Goal: Check status: Check status

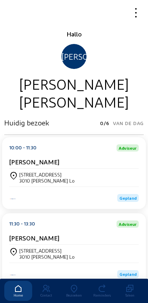
click at [69, 285] on icon at bounding box center [74, 289] width 28 height 9
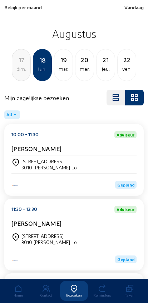
click at [16, 64] on div "17" at bounding box center [21, 60] width 18 height 10
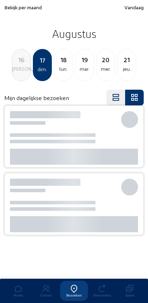
click at [19, 73] on div "[PERSON_NAME]." at bounding box center [21, 69] width 18 height 9
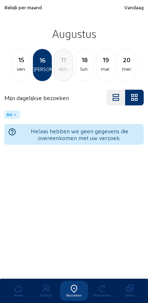
click at [15, 71] on div "ven." at bounding box center [21, 69] width 18 height 9
click at [19, 72] on div "jeu." at bounding box center [21, 69] width 18 height 9
click at [19, 74] on div "13 mer." at bounding box center [21, 65] width 19 height 32
click at [17, 70] on div "mar." at bounding box center [21, 69] width 18 height 9
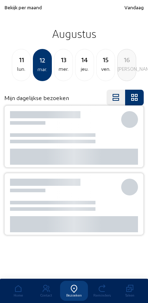
click at [19, 73] on div "lun." at bounding box center [21, 69] width 18 height 9
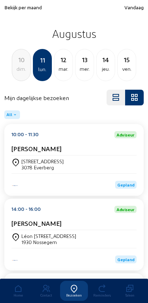
click at [86, 160] on div "Annonciadenstraat 12 3078 Everberg" at bounding box center [73, 164] width 125 height 12
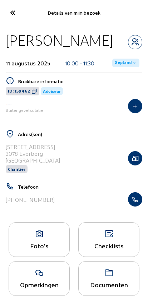
click at [130, 206] on button "button" at bounding box center [135, 199] width 14 height 14
click at [11, 10] on icon at bounding box center [12, 12] width 12 height 13
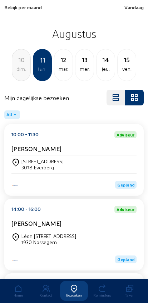
click at [11, 10] on span "Bekijk per maand" at bounding box center [23, 7] width 38 height 6
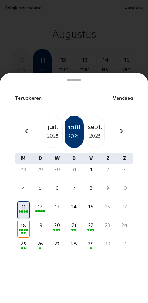
click at [53, 130] on div "juil. 2025" at bounding box center [53, 132] width 19 height 32
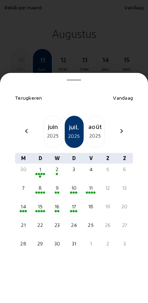
click at [93, 184] on div "11" at bounding box center [90, 187] width 11 height 7
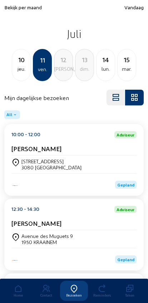
click at [74, 162] on div "[STREET_ADDRESS]" at bounding box center [73, 164] width 125 height 12
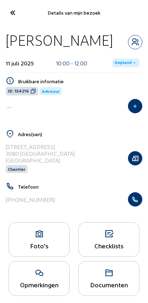
click at [137, 200] on icon "button" at bounding box center [135, 199] width 14 height 7
click at [9, 9] on icon at bounding box center [12, 12] width 12 height 13
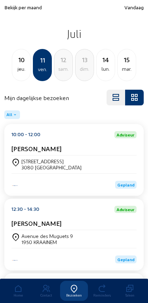
click at [14, 9] on span "Bekijk per maand" at bounding box center [23, 7] width 38 height 6
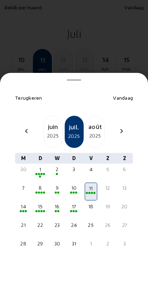
click at [23, 127] on div "chevron_left" at bounding box center [26, 132] width 17 height 10
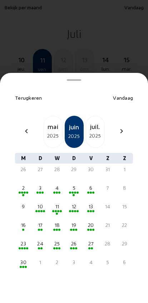
click at [93, 203] on div "13" at bounding box center [90, 206] width 11 height 7
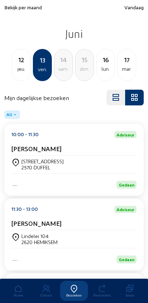
click at [23, 10] on span "Bekijk per maand" at bounding box center [23, 7] width 38 height 6
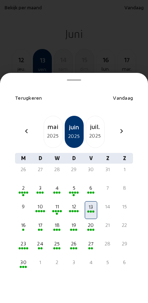
click at [56, 132] on div "2025" at bounding box center [53, 136] width 18 height 9
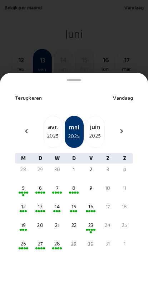
click at [39, 203] on div "13" at bounding box center [40, 206] width 11 height 7
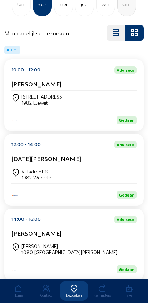
scroll to position [81, 0]
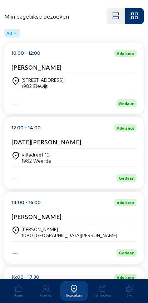
click at [114, 160] on div "Villadreef 10 1982 Weerde" at bounding box center [73, 158] width 125 height 12
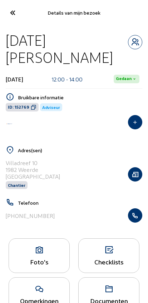
click at [137, 208] on button "button" at bounding box center [135, 215] width 14 height 14
